Goal: Task Accomplishment & Management: Complete application form

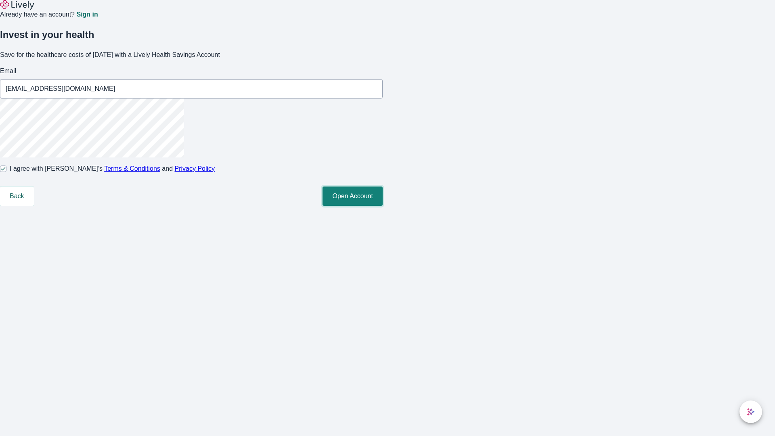
click at [382, 206] on button "Open Account" at bounding box center [352, 195] width 60 height 19
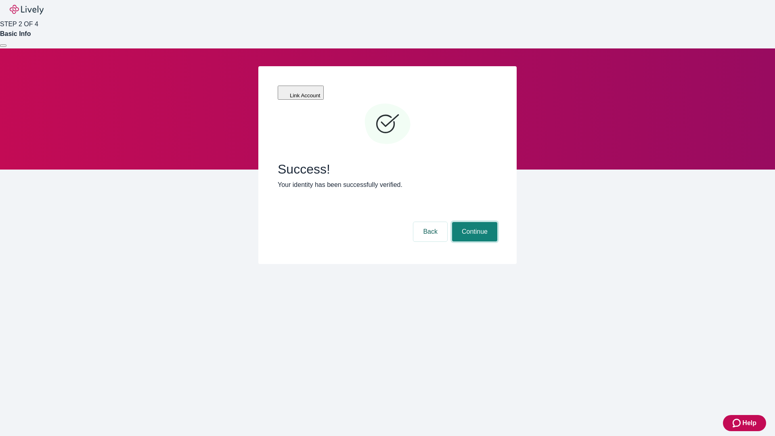
click at [473, 222] on button "Continue" at bounding box center [474, 231] width 45 height 19
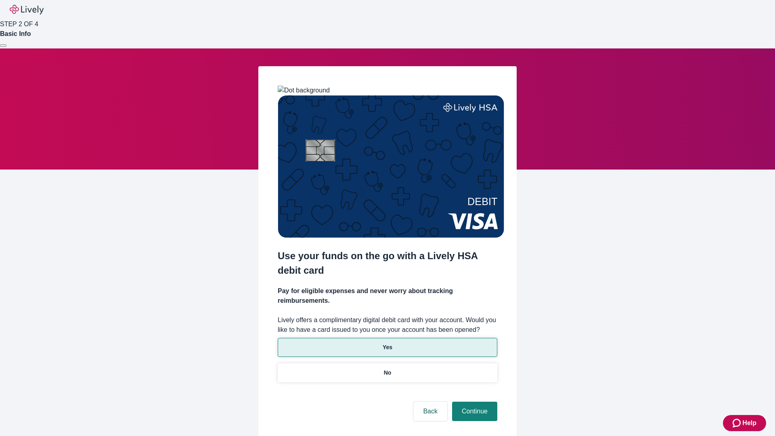
click at [387, 343] on p "Yes" at bounding box center [387, 347] width 10 height 8
click at [473, 401] on button "Continue" at bounding box center [474, 410] width 45 height 19
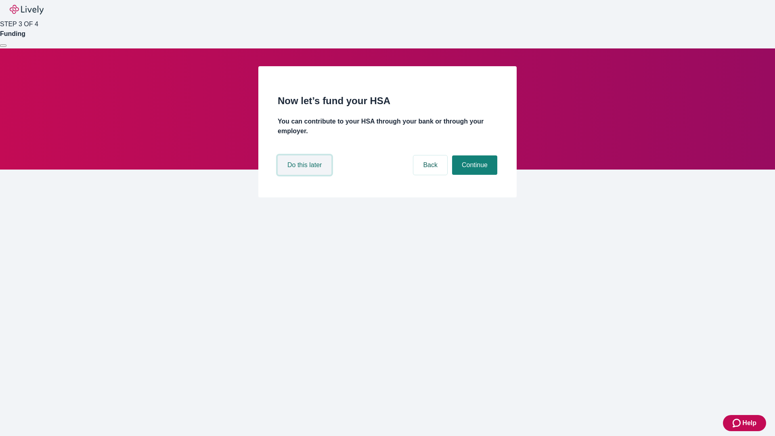
click at [305, 175] on button "Do this later" at bounding box center [305, 164] width 54 height 19
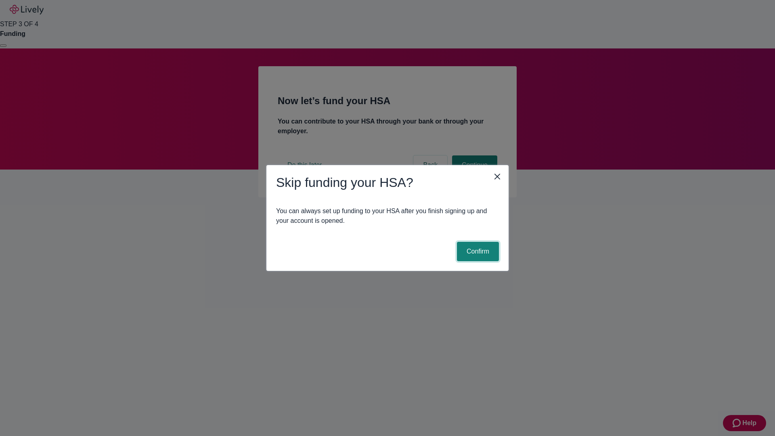
click at [476, 251] on button "Confirm" at bounding box center [478, 251] width 42 height 19
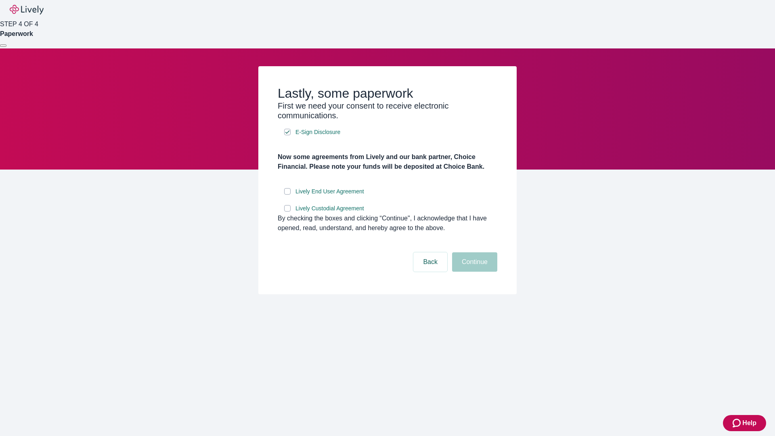
click at [287, 194] on input "Lively End User Agreement" at bounding box center [287, 191] width 6 height 6
checkbox input "true"
click at [287, 211] on input "Lively Custodial Agreement" at bounding box center [287, 208] width 6 height 6
checkbox input "true"
click at [473, 272] on button "Continue" at bounding box center [474, 261] width 45 height 19
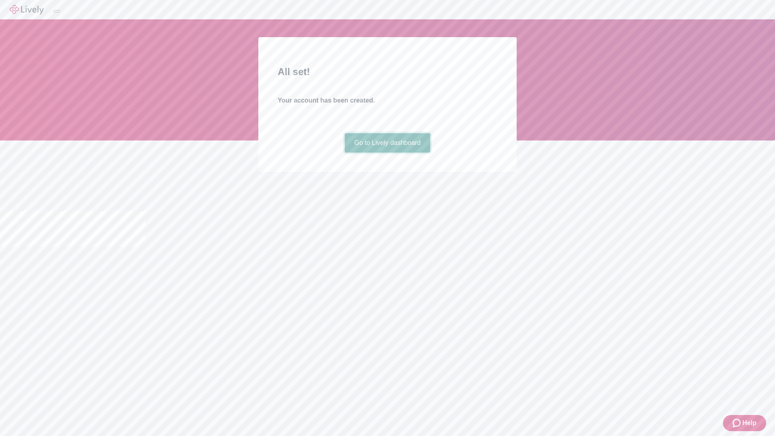
click at [387, 153] on link "Go to Lively dashboard" at bounding box center [388, 142] width 86 height 19
